Goal: Information Seeking & Learning: Learn about a topic

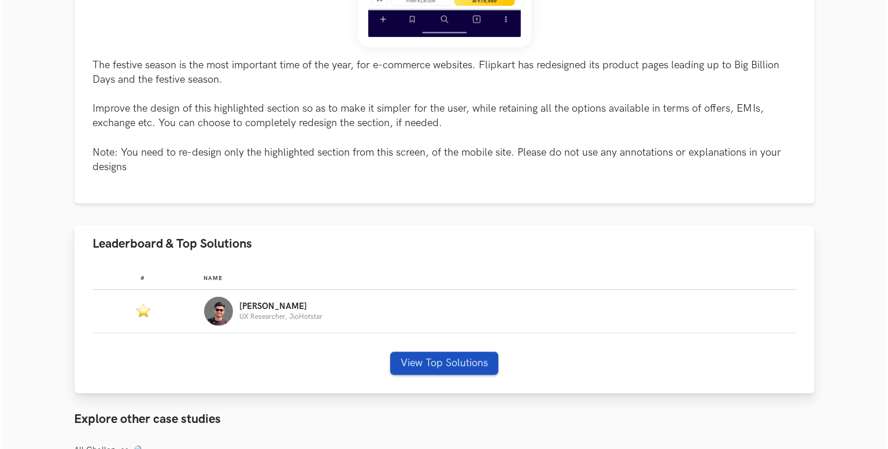
scroll to position [636, 0]
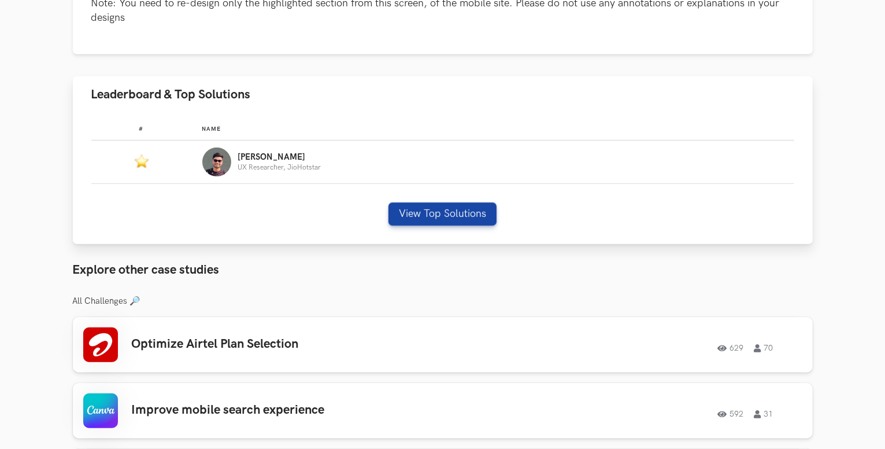
drag, startPoint x: 471, startPoint y: 191, endPoint x: 463, endPoint y: 200, distance: 12.7
click at [470, 193] on div "# Name #: Name: [PERSON_NAME] Researcher, JioHotstar View Top Solutions" at bounding box center [443, 178] width 740 height 131
drag, startPoint x: 463, startPoint y: 200, endPoint x: 460, endPoint y: 206, distance: 6.2
click at [462, 200] on div "# Name #: Name: [PERSON_NAME] Researcher, JioHotstar View Top Solutions" at bounding box center [443, 178] width 740 height 131
click at [459, 208] on button "View Top Solutions" at bounding box center [443, 213] width 108 height 23
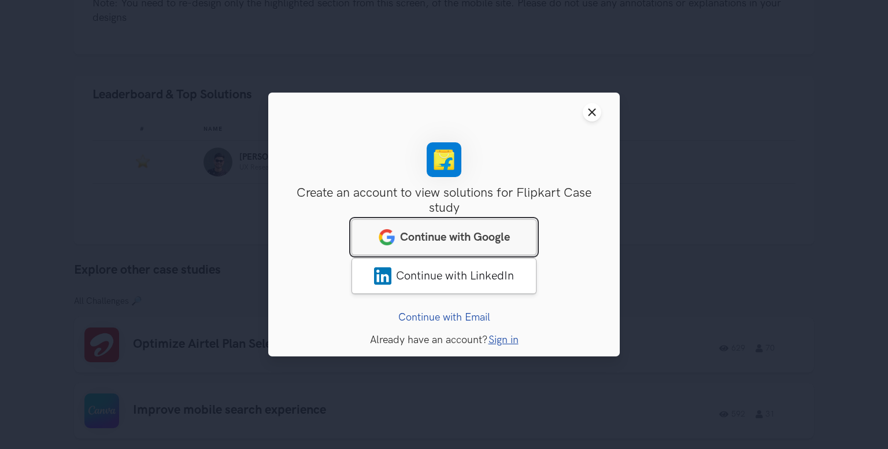
click at [457, 227] on link "Continue with Google" at bounding box center [444, 237] width 185 height 36
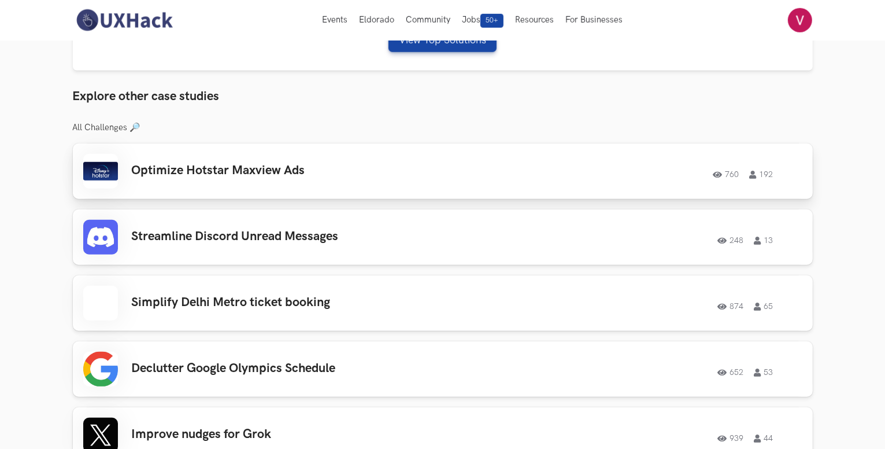
scroll to position [636, 0]
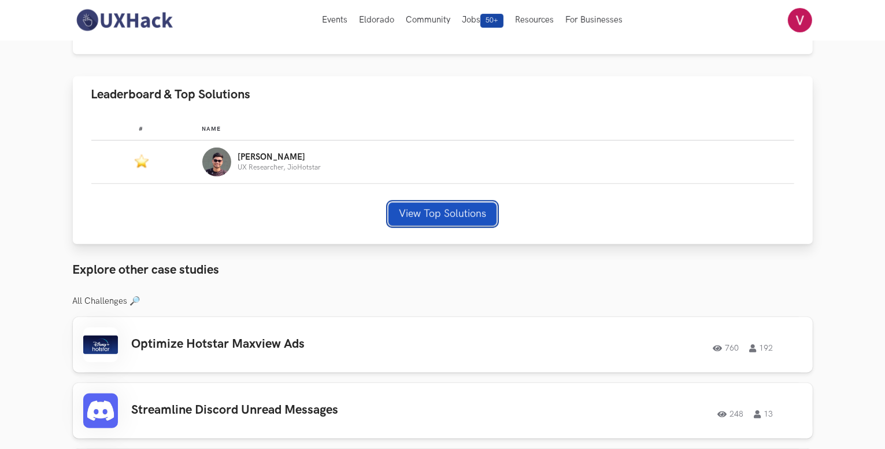
click at [446, 210] on button "View Top Solutions" at bounding box center [443, 213] width 108 height 23
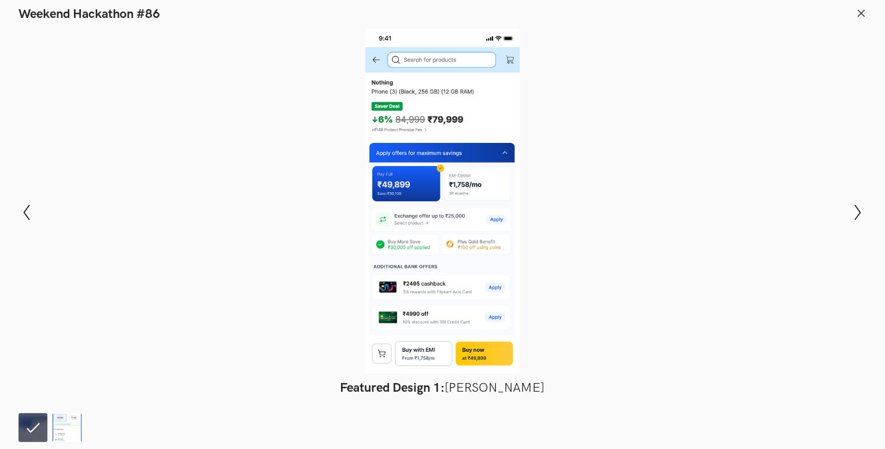
click at [632, 287] on div at bounding box center [442, 201] width 801 height 344
click at [342, 51] on div at bounding box center [442, 201] width 801 height 344
click at [19, 199] on button "Show previous slide" at bounding box center [27, 212] width 17 height 34
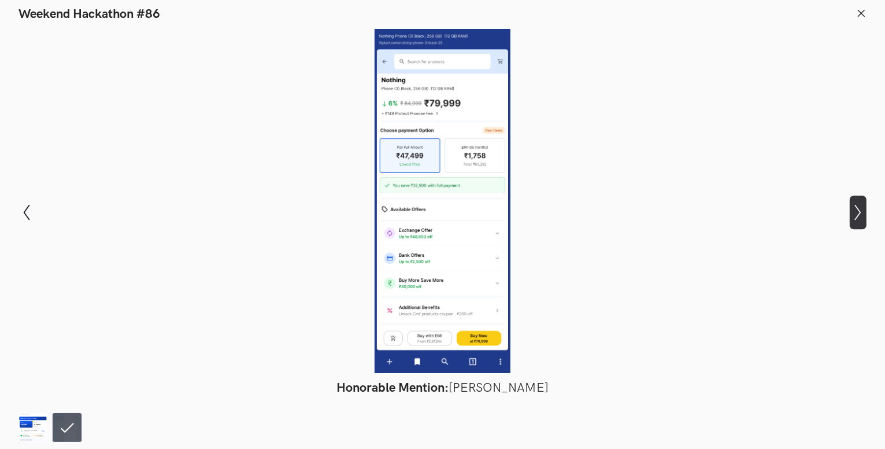
click at [859, 210] on icon at bounding box center [858, 212] width 6 height 16
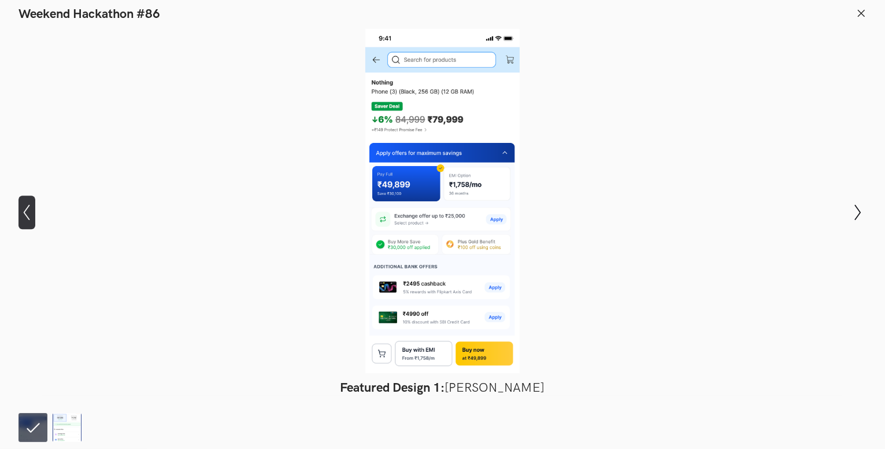
click at [25, 215] on icon at bounding box center [27, 212] width 6 height 16
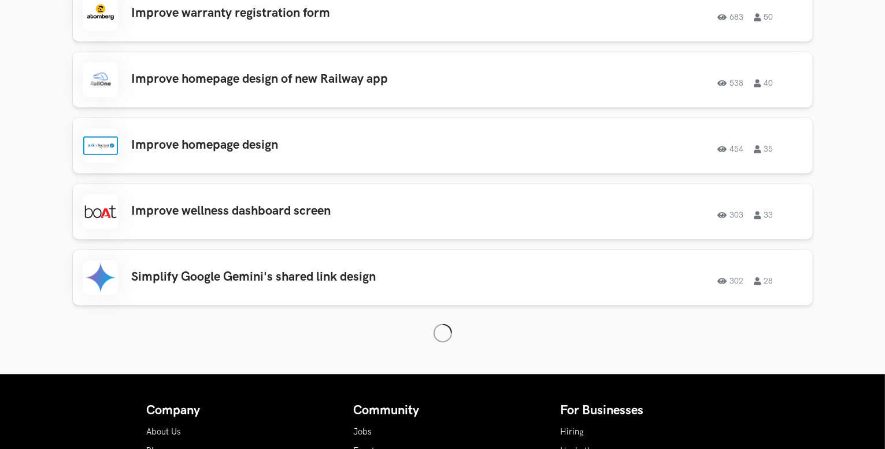
scroll to position [1330, 0]
